Goal: Navigation & Orientation: Find specific page/section

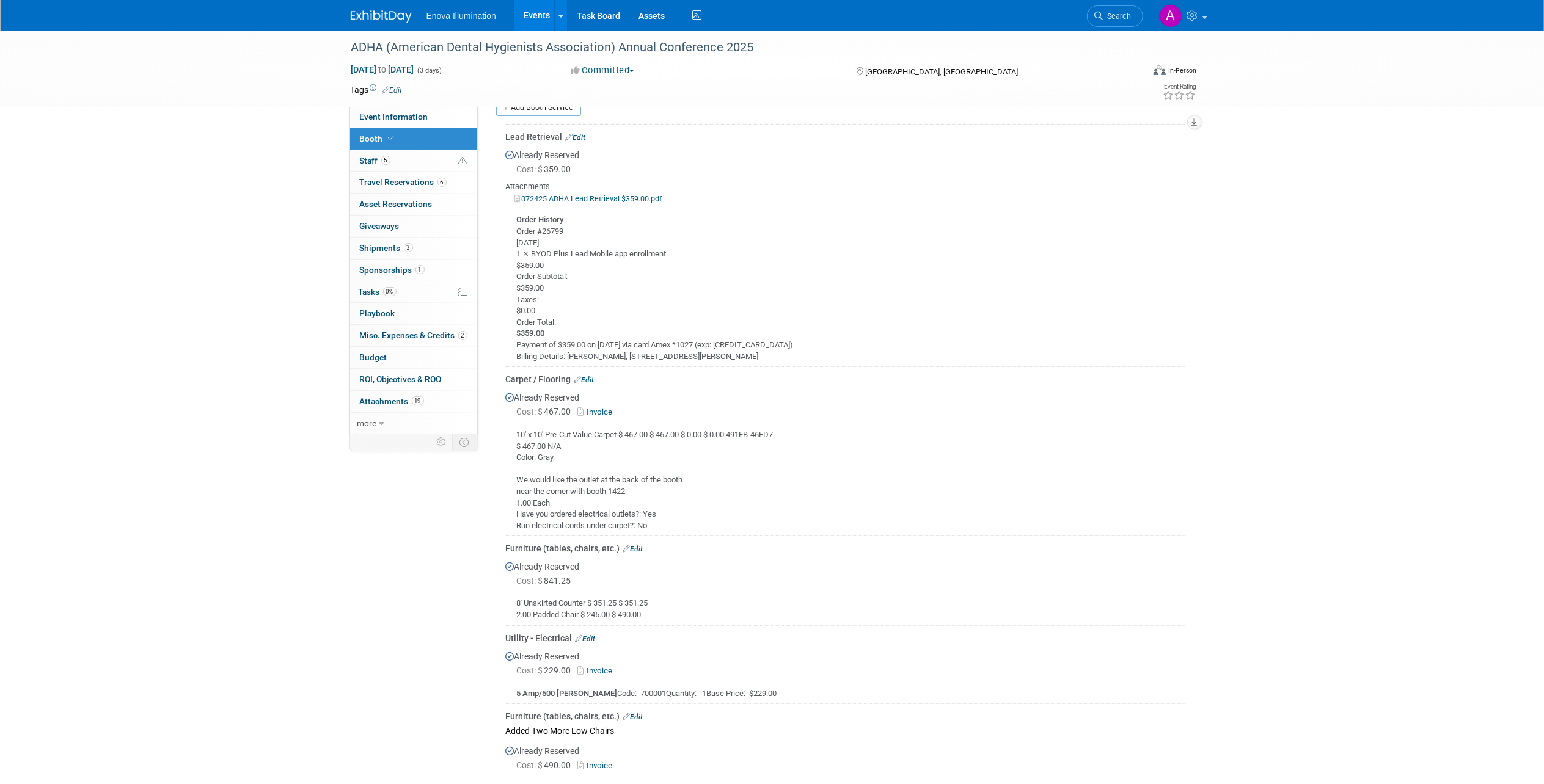
click at [388, 13] on img at bounding box center [380, 17] width 61 height 12
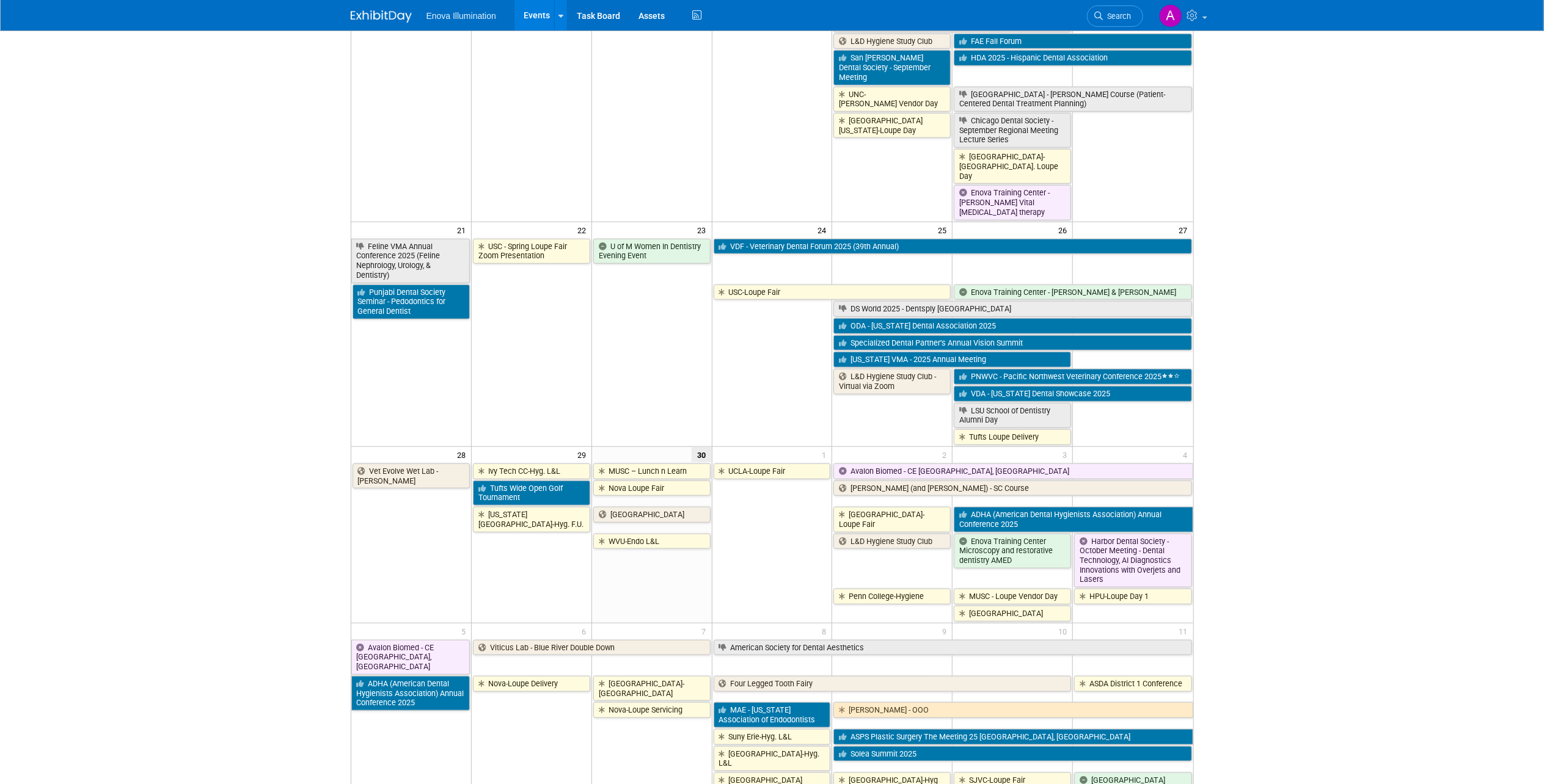
scroll to position [746, 0]
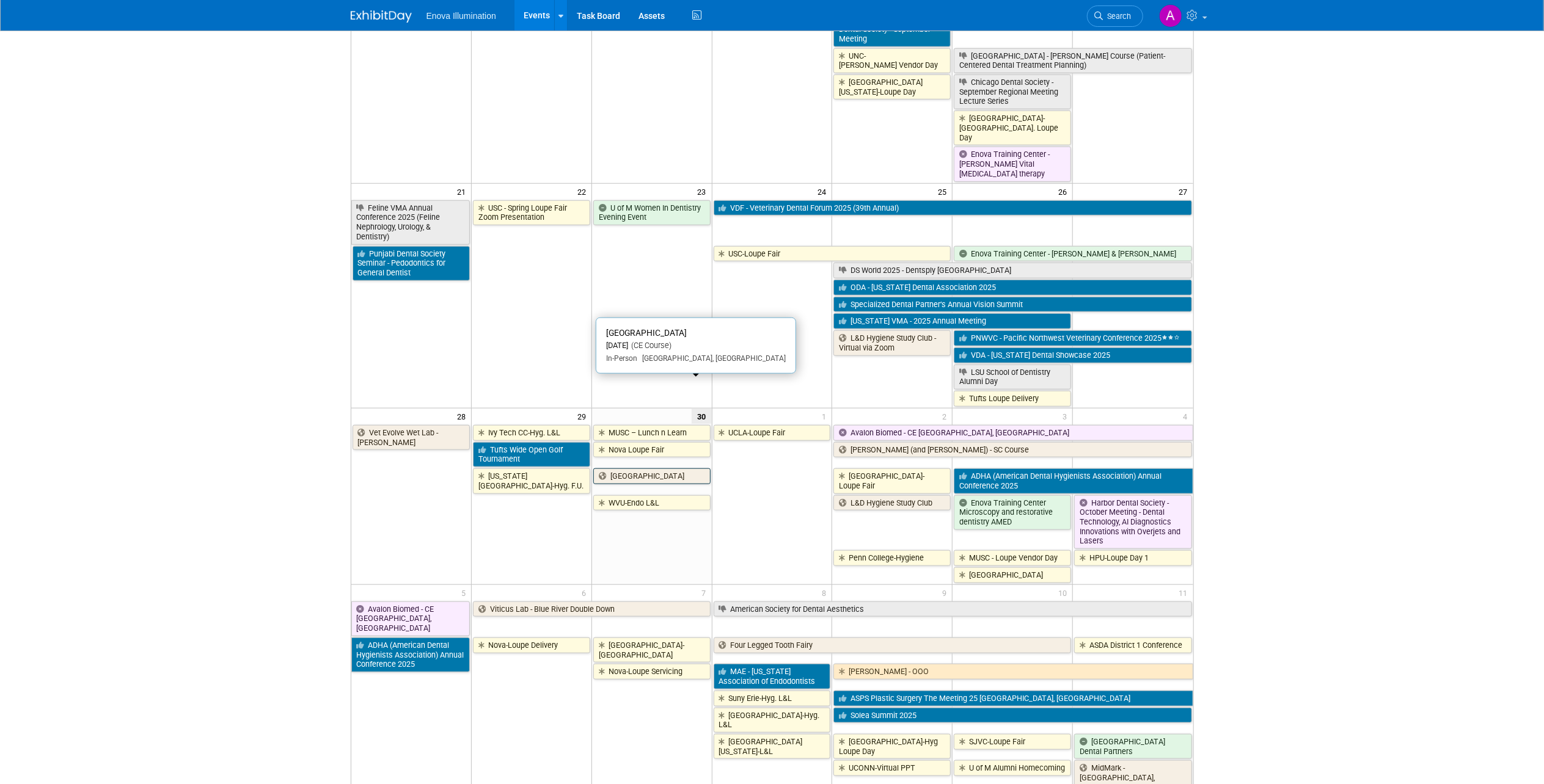
click at [675, 468] on link "Stony Brook" at bounding box center [651, 476] width 117 height 16
click at [623, 468] on link "Stony Brook" at bounding box center [651, 476] width 117 height 16
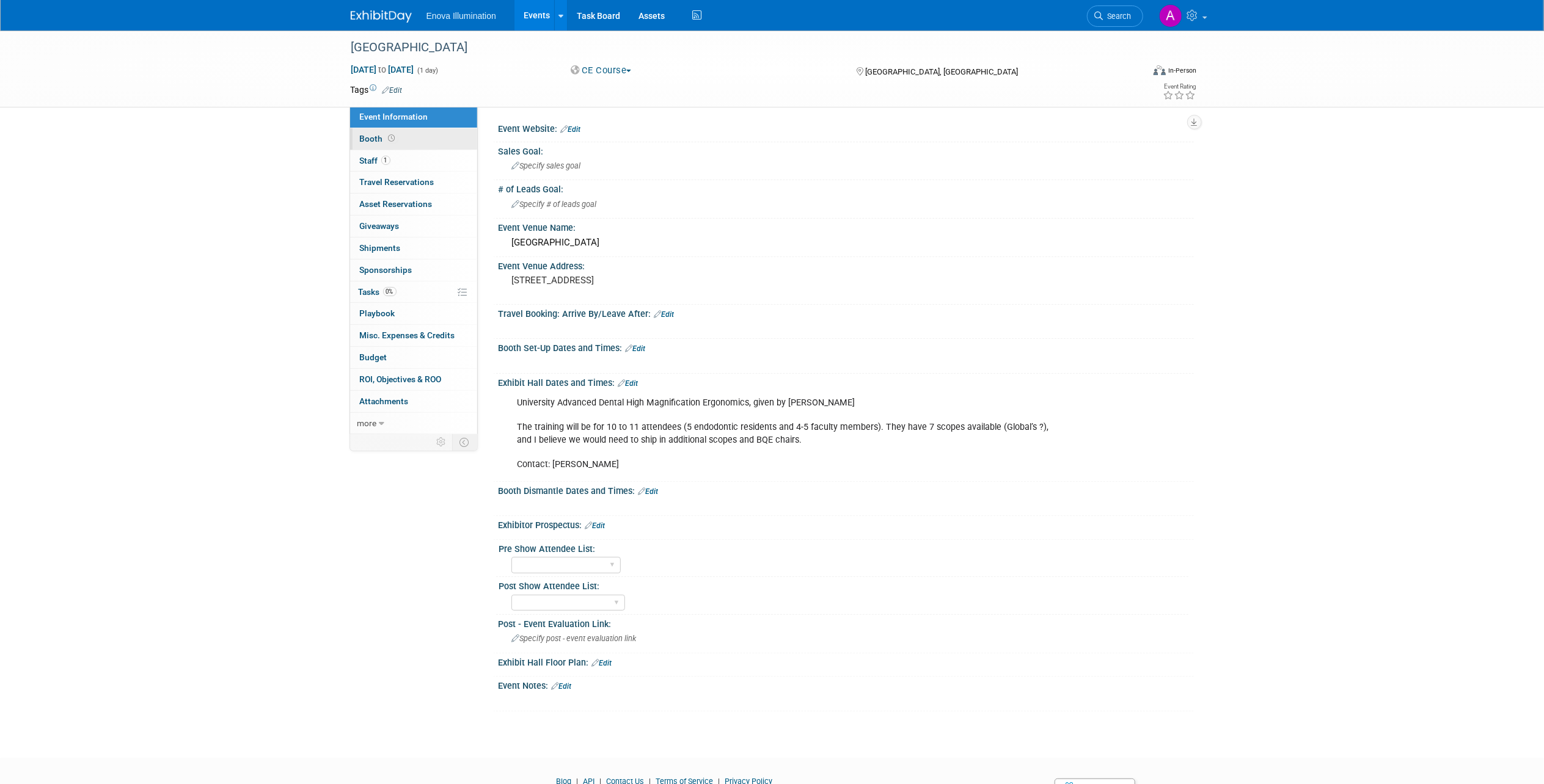
click at [434, 140] on link "Booth" at bounding box center [414, 139] width 127 height 21
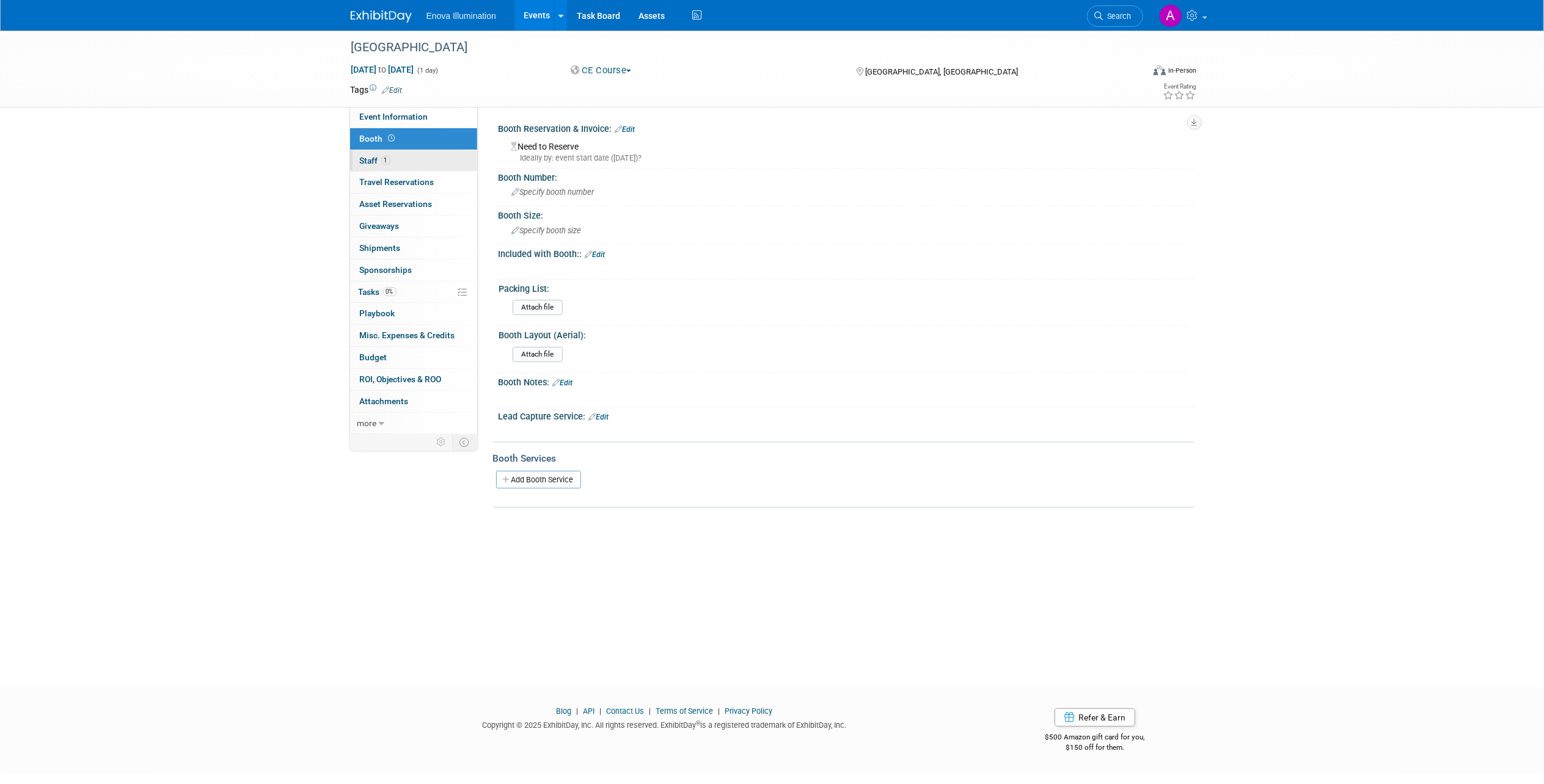
click at [434, 155] on link "1 Staff 1" at bounding box center [414, 161] width 127 height 21
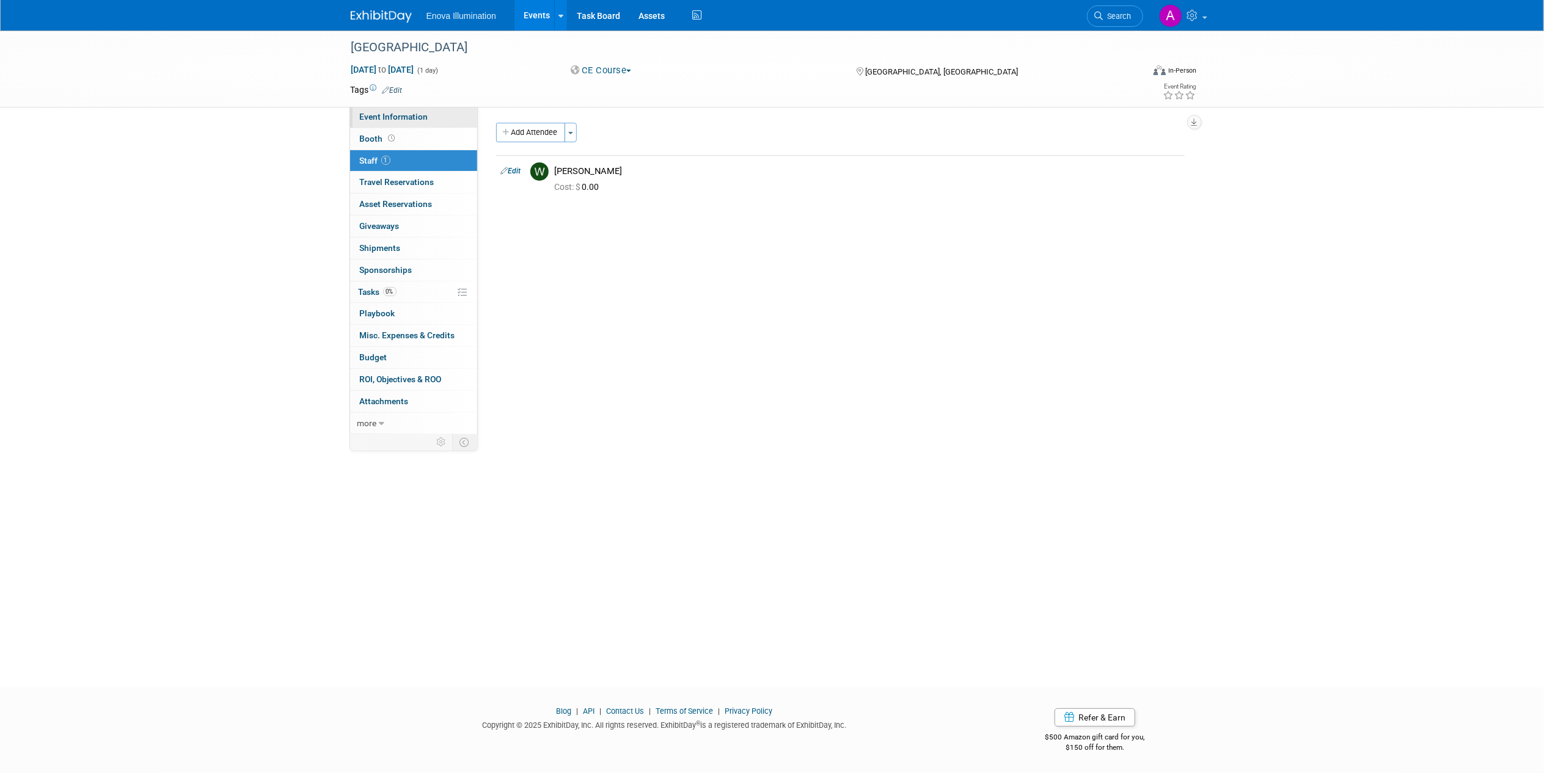
click at [432, 109] on link "Event Information" at bounding box center [414, 117] width 127 height 21
